Goal: Information Seeking & Learning: Check status

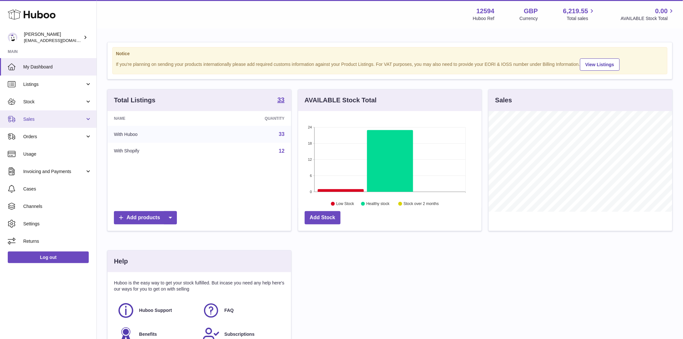
click at [55, 120] on span "Sales" at bounding box center [54, 119] width 62 height 6
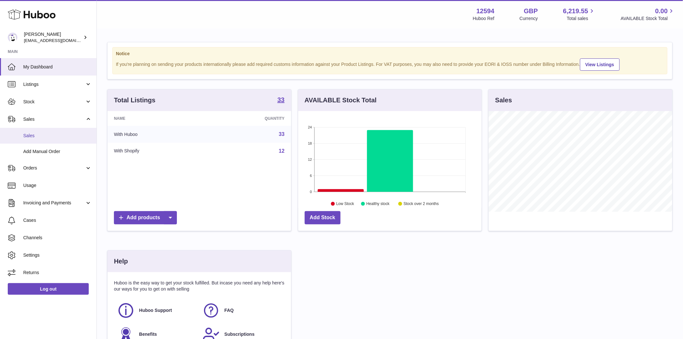
click at [37, 133] on span "Sales" at bounding box center [57, 136] width 68 height 6
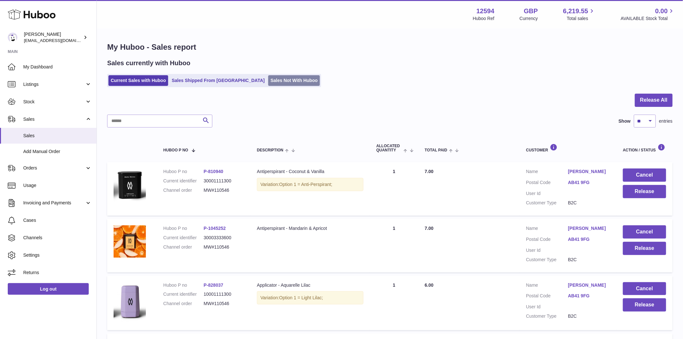
click at [268, 79] on link "Sales Not With Huboo" at bounding box center [294, 80] width 52 height 11
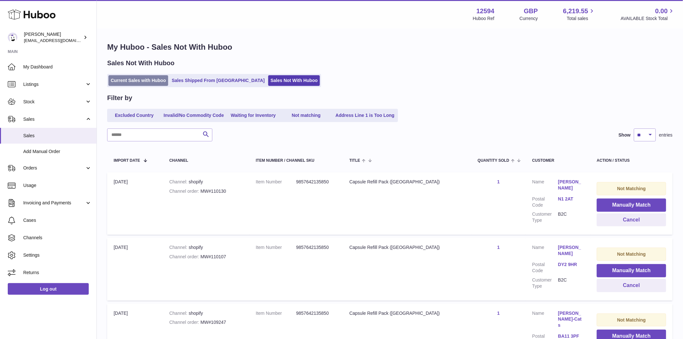
click at [146, 79] on link "Current Sales with Huboo" at bounding box center [138, 80] width 60 height 11
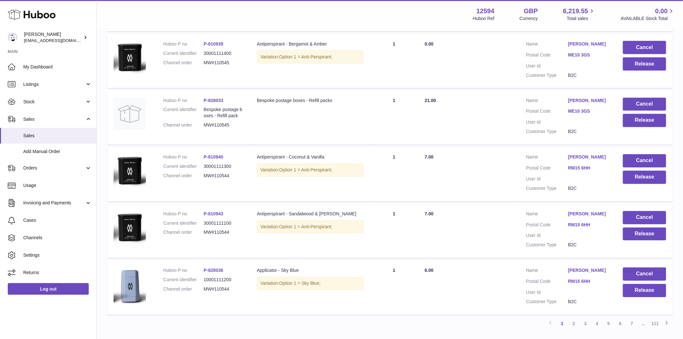
scroll to position [482, 0]
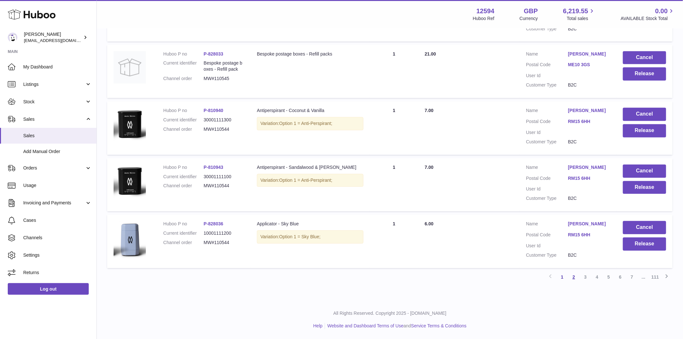
click at [572, 277] on link "2" at bounding box center [574, 277] width 12 height 12
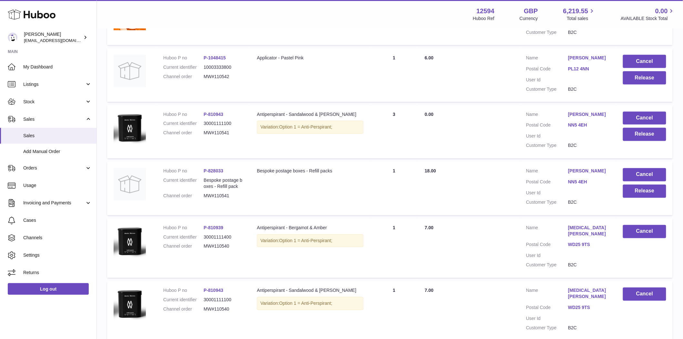
scroll to position [458, 0]
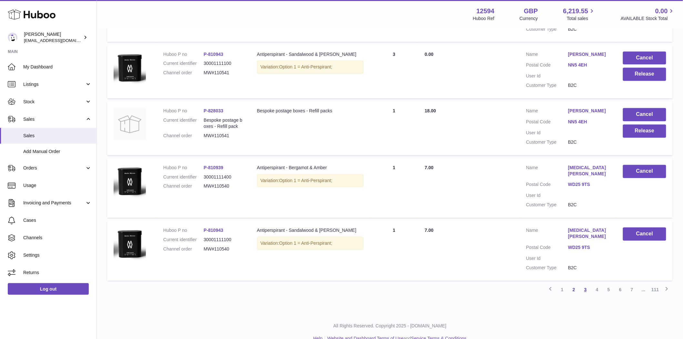
click at [586, 284] on link "3" at bounding box center [586, 290] width 12 height 12
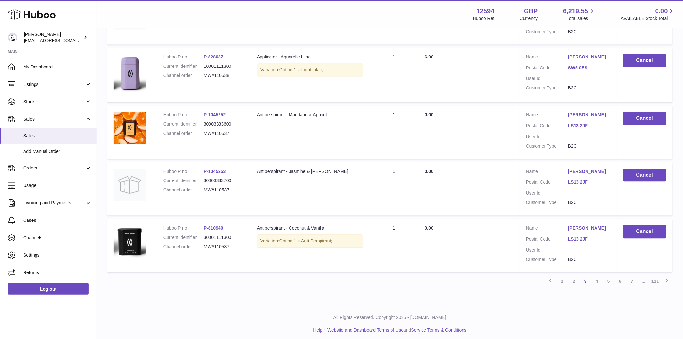
scroll to position [464, 0]
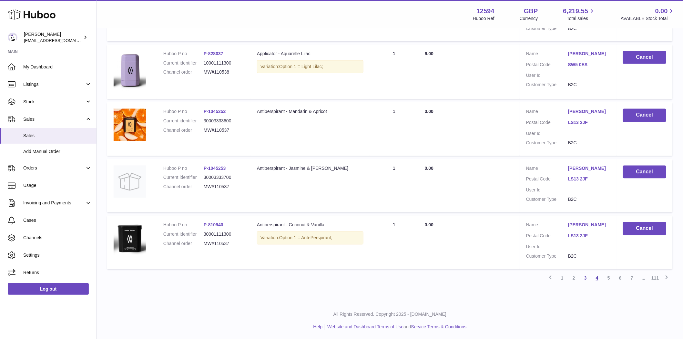
click at [598, 275] on link "4" at bounding box center [597, 278] width 12 height 12
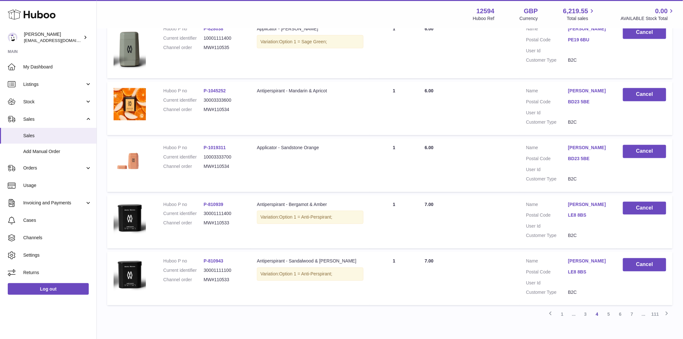
scroll to position [468, 0]
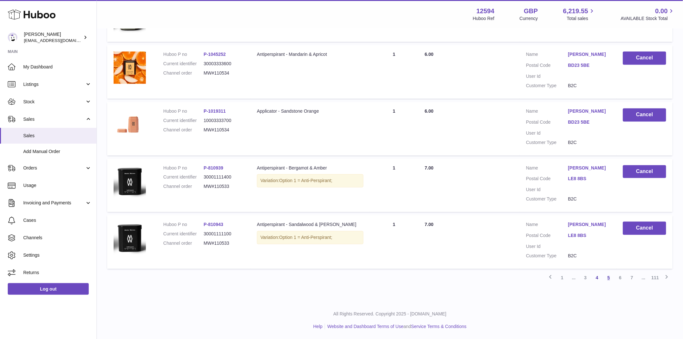
click at [606, 279] on link "5" at bounding box center [609, 278] width 12 height 12
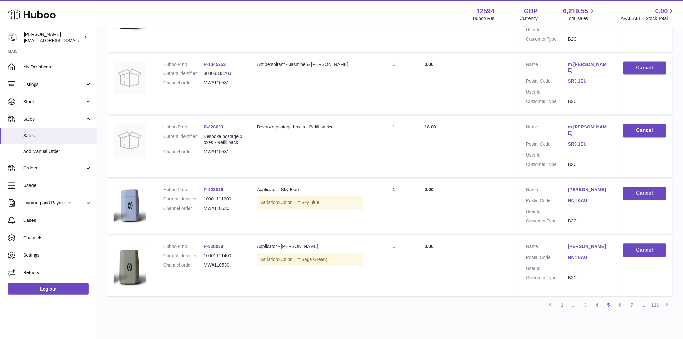
scroll to position [463, 0]
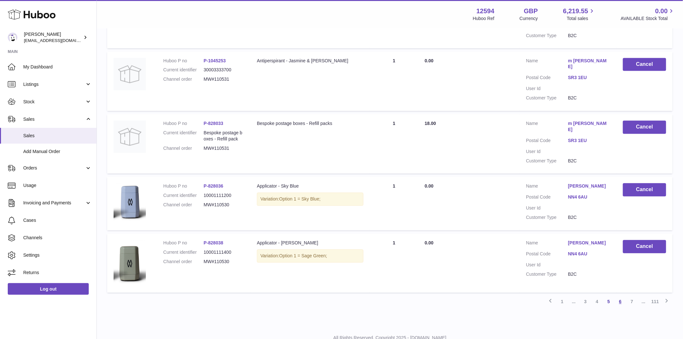
click at [620, 296] on link "6" at bounding box center [620, 302] width 12 height 12
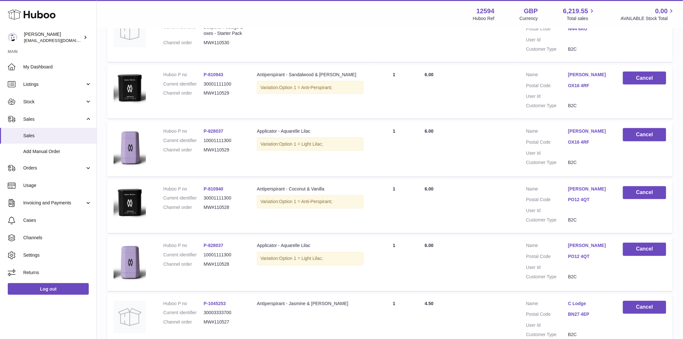
scroll to position [459, 0]
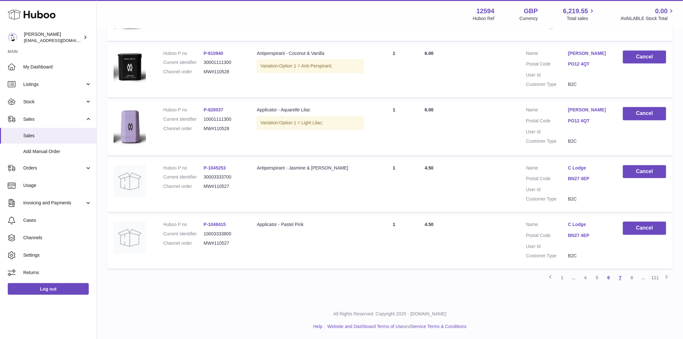
click at [619, 279] on link "7" at bounding box center [620, 278] width 12 height 12
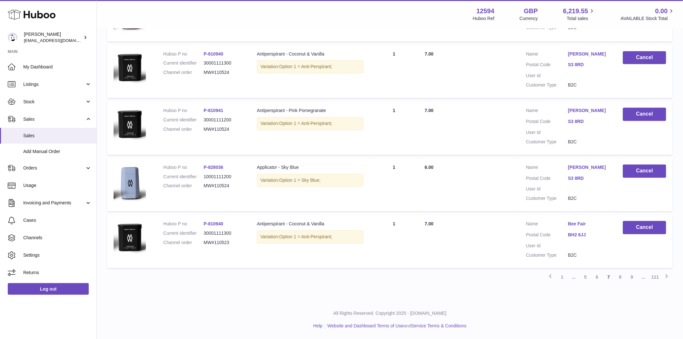
scroll to position [469, 0]
click at [667, 276] on icon at bounding box center [667, 276] width 8 height 8
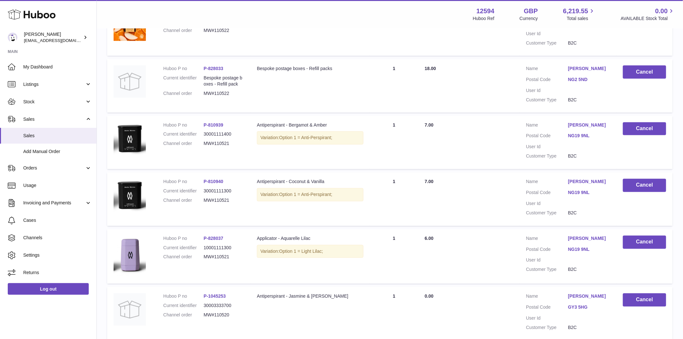
scroll to position [459, 0]
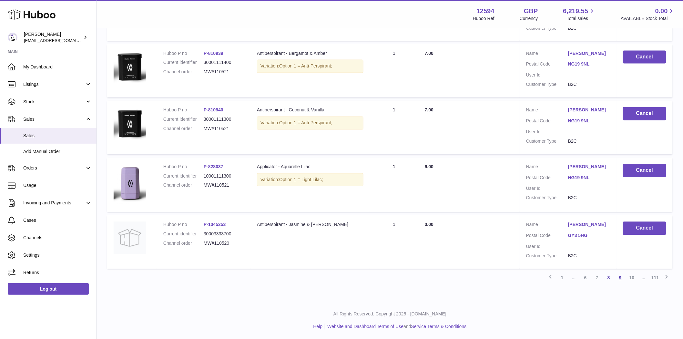
click at [620, 279] on link "9" at bounding box center [620, 278] width 12 height 12
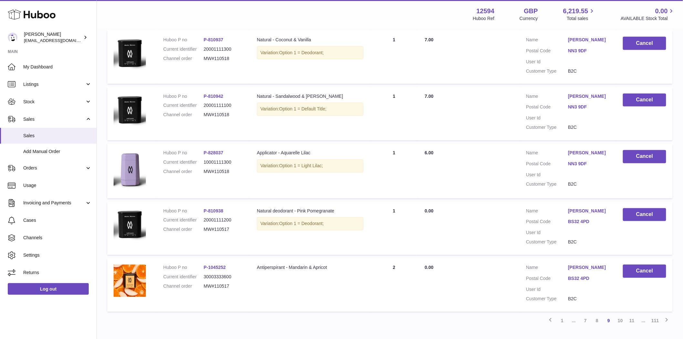
scroll to position [423, 0]
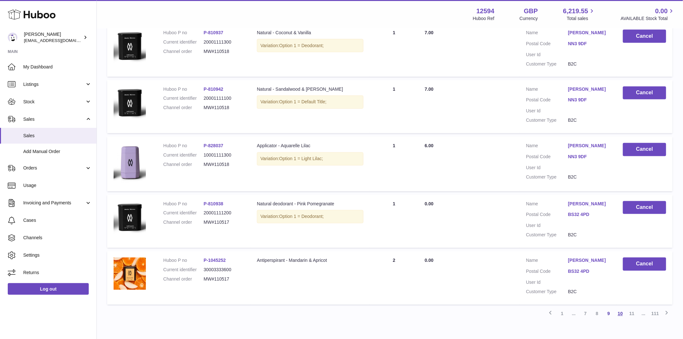
click at [622, 314] on link "10" at bounding box center [620, 314] width 12 height 12
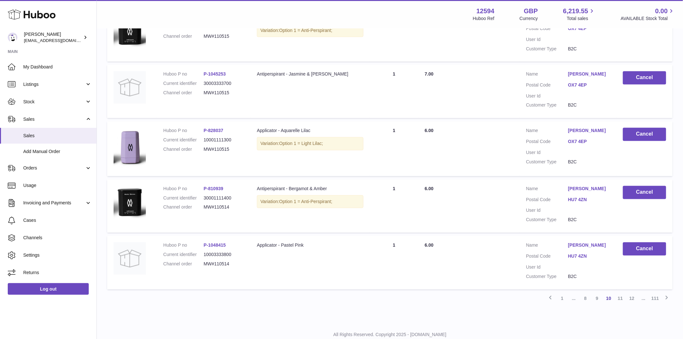
scroll to position [458, 0]
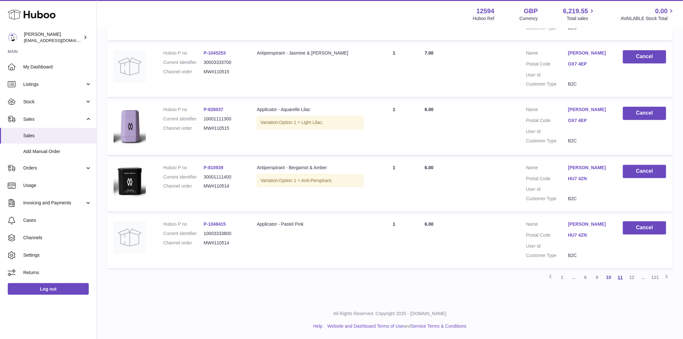
click at [618, 280] on link "11" at bounding box center [620, 278] width 12 height 12
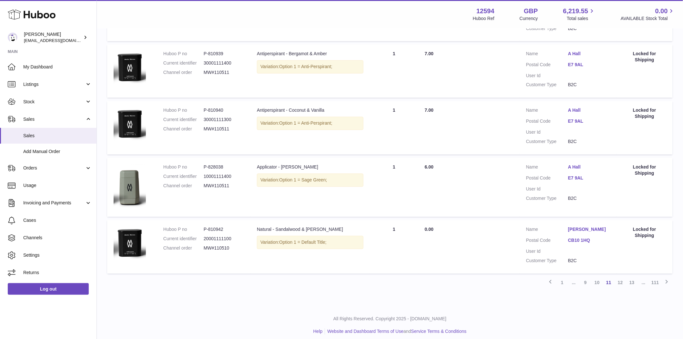
scroll to position [459, 0]
click at [622, 280] on link "12" at bounding box center [620, 281] width 12 height 12
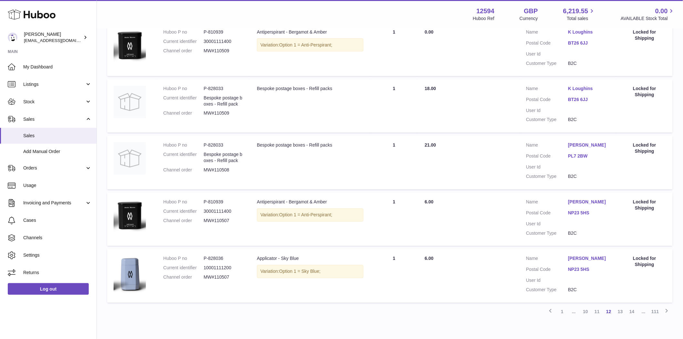
scroll to position [423, 0]
click at [621, 310] on link "13" at bounding box center [620, 311] width 12 height 12
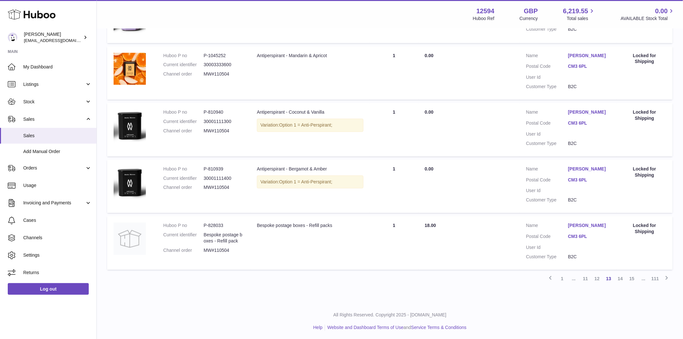
scroll to position [458, 0]
click at [621, 279] on link "14" at bounding box center [620, 278] width 12 height 12
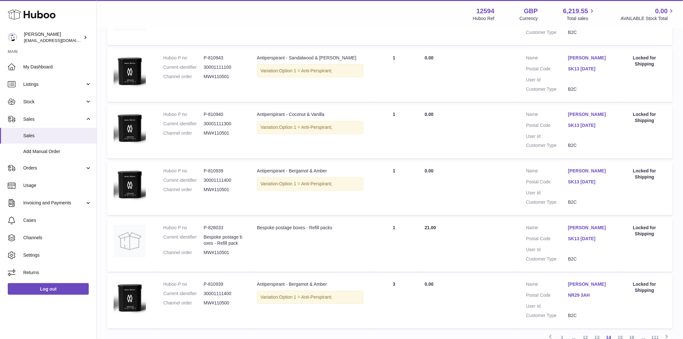
scroll to position [457, 0]
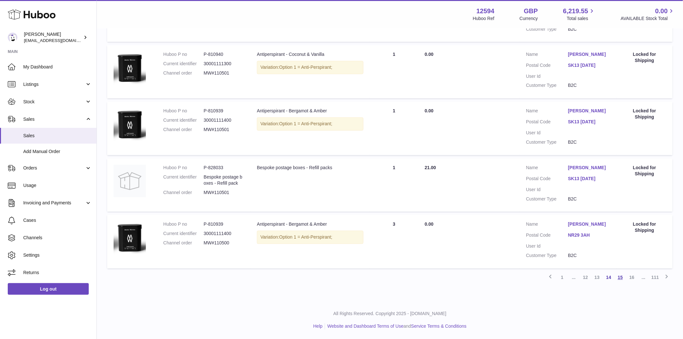
click at [617, 278] on link "15" at bounding box center [620, 278] width 12 height 12
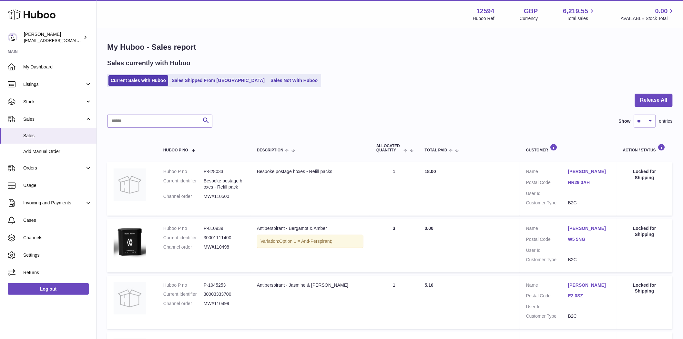
click at [127, 121] on input "text" at bounding box center [159, 121] width 105 height 13
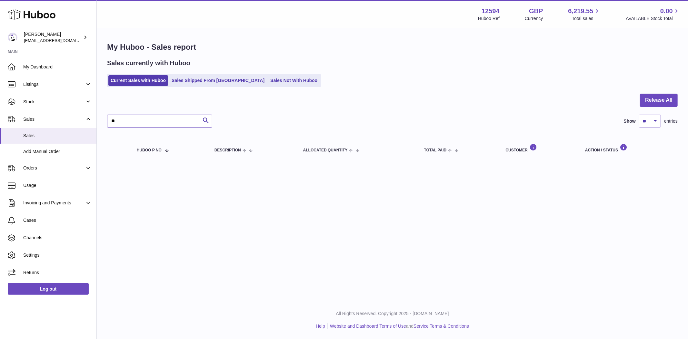
type input "*"
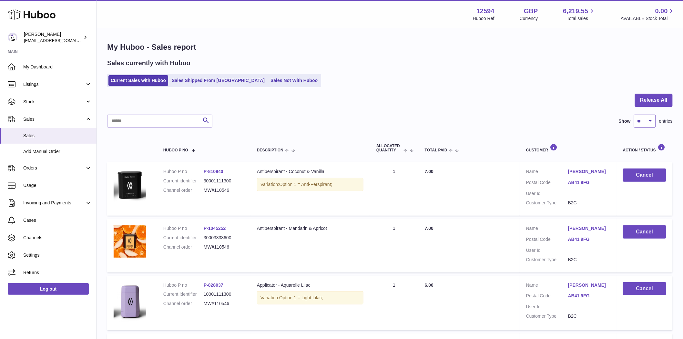
click at [646, 124] on select "** ** ** ***" at bounding box center [645, 121] width 22 height 13
select select "***"
click at [634, 115] on select "** ** ** ***" at bounding box center [645, 121] width 22 height 13
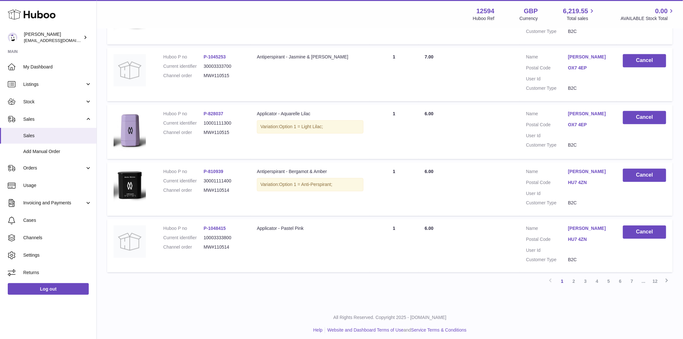
scroll to position [5626, 0]
click at [572, 279] on link "2" at bounding box center [574, 281] width 12 height 12
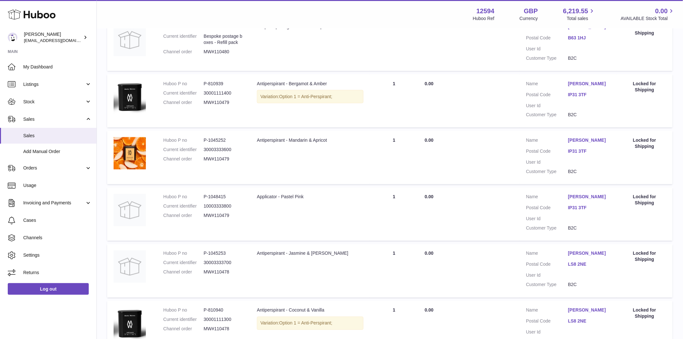
scroll to position [5579, 0]
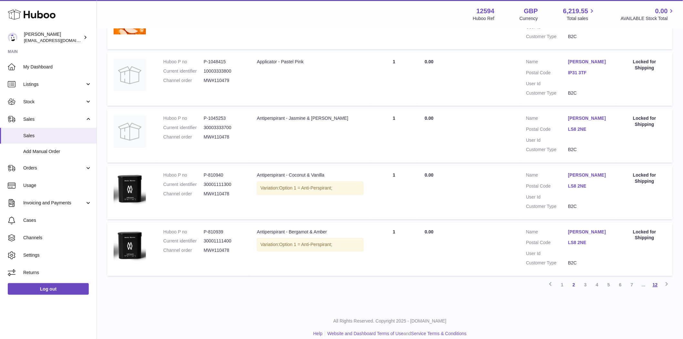
click at [655, 280] on link "12" at bounding box center [655, 285] width 12 height 12
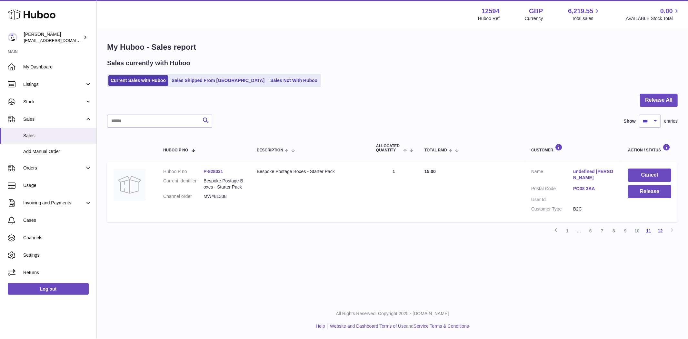
click at [650, 230] on link "11" at bounding box center [649, 231] width 12 height 12
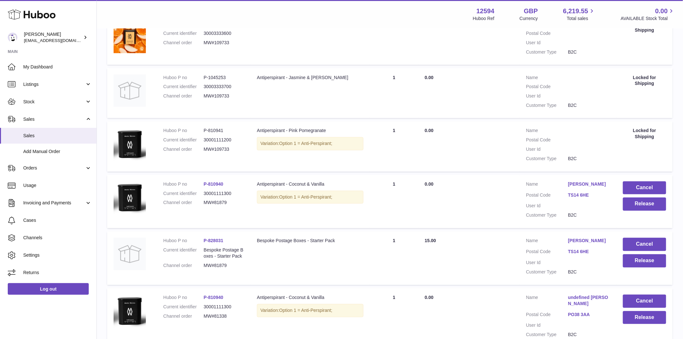
scroll to position [5558, 0]
